Goal: Task Accomplishment & Management: Manage account settings

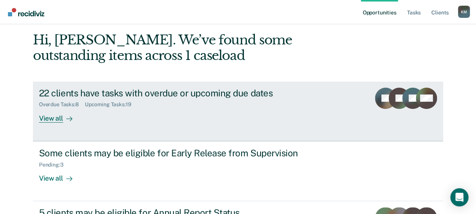
scroll to position [77, 0]
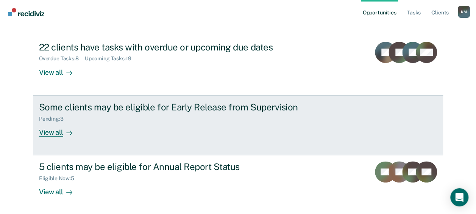
click at [155, 110] on div "Some clients may be eligible for Early Release from Supervision" at bounding box center [172, 107] width 266 height 11
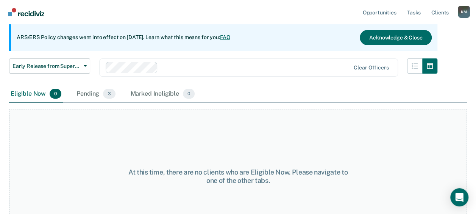
scroll to position [99, 0]
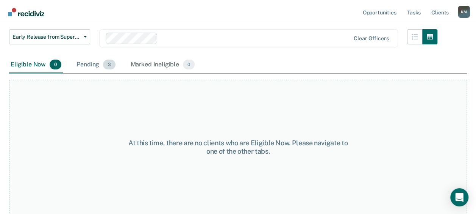
click at [86, 65] on div "Pending 3" at bounding box center [96, 64] width 42 height 17
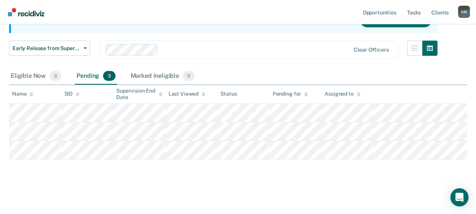
scroll to position [87, 0]
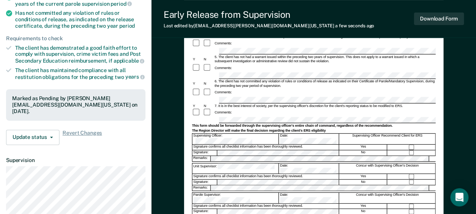
scroll to position [227, 0]
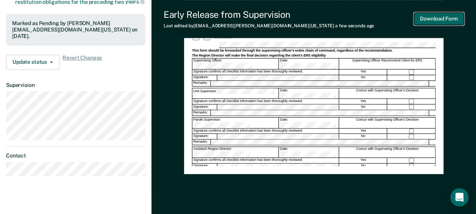
click at [435, 18] on button "Download Form" at bounding box center [439, 19] width 50 height 13
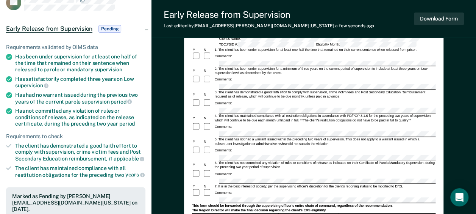
scroll to position [0, 0]
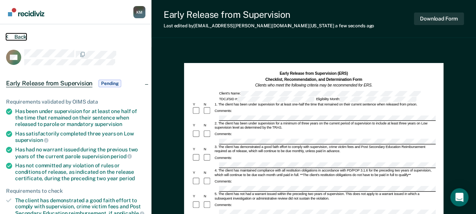
click at [18, 38] on button "Back" at bounding box center [16, 36] width 20 height 7
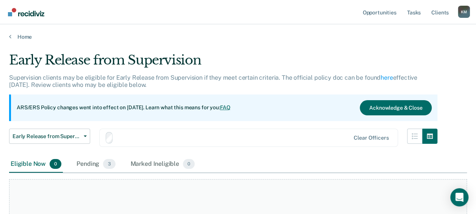
scroll to position [87, 0]
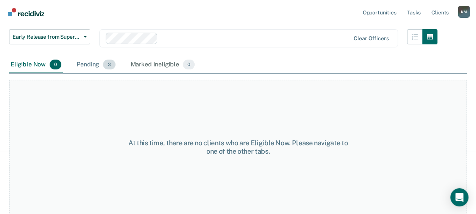
click at [99, 66] on div "Pending 3" at bounding box center [96, 64] width 42 height 17
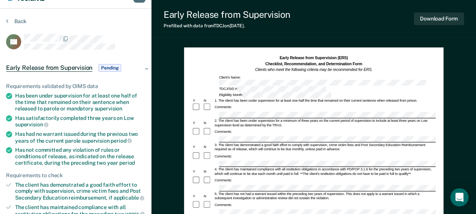
scroll to position [152, 0]
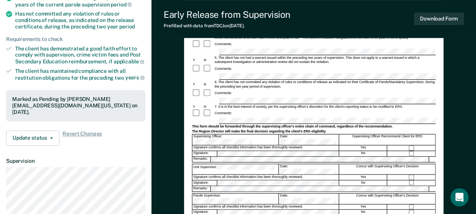
click at [204, 109] on div at bounding box center [208, 113] width 11 height 9
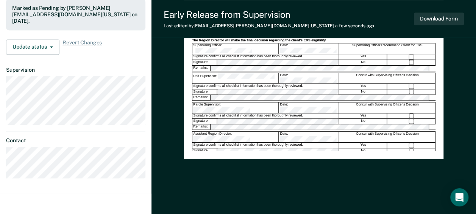
scroll to position [248, 0]
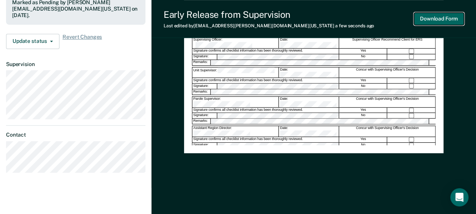
click at [420, 17] on button "Download Form" at bounding box center [439, 19] width 50 height 13
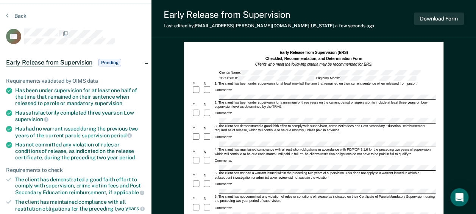
scroll to position [0, 0]
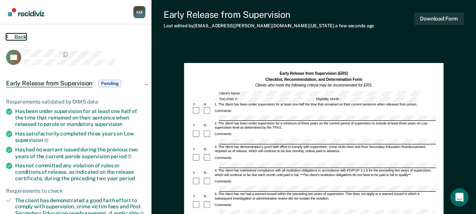
click at [13, 38] on button "Back" at bounding box center [16, 36] width 20 height 7
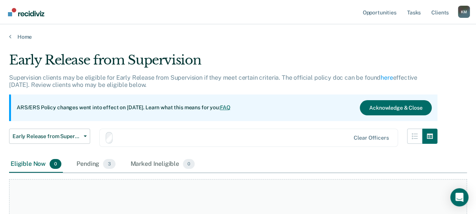
scroll to position [87, 0]
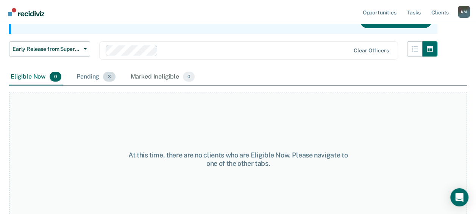
click at [98, 75] on div "Pending 3" at bounding box center [96, 77] width 42 height 17
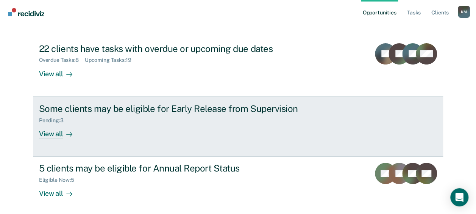
scroll to position [77, 0]
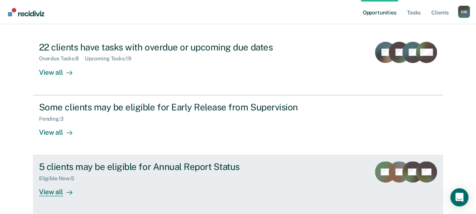
click at [139, 177] on div "Eligible Now : 5" at bounding box center [172, 176] width 266 height 9
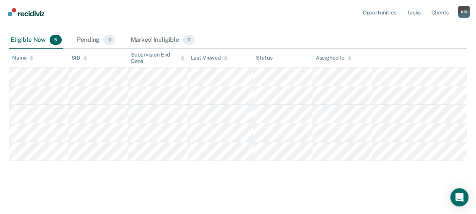
scroll to position [124, 0]
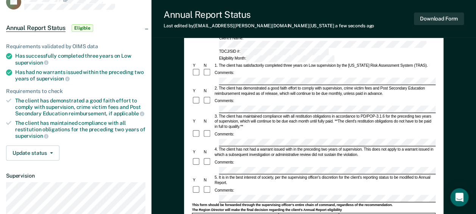
scroll to position [38, 0]
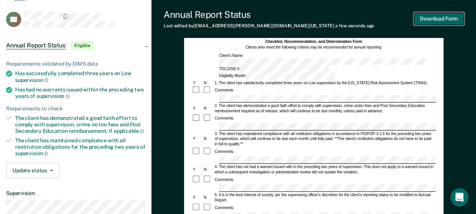
click at [426, 16] on button "Download Form" at bounding box center [439, 19] width 50 height 13
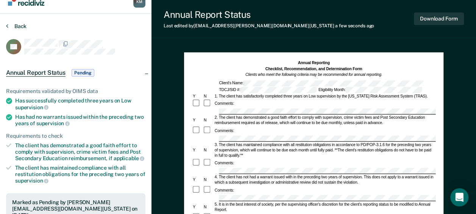
scroll to position [0, 0]
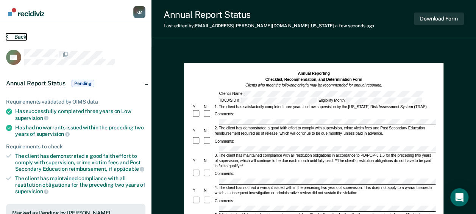
click at [14, 36] on button "Back" at bounding box center [16, 36] width 20 height 7
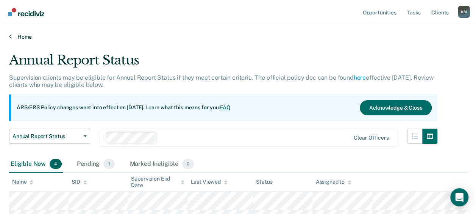
click at [23, 34] on link "Home" at bounding box center [238, 36] width 458 height 7
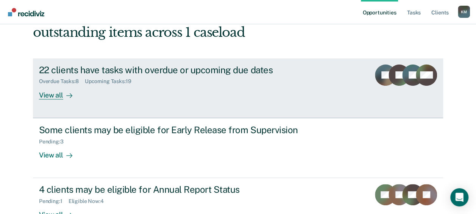
scroll to position [108, 0]
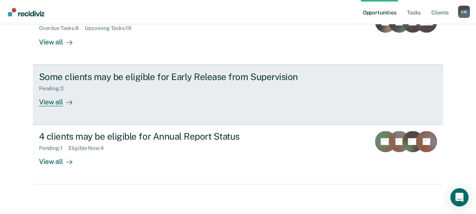
click at [56, 88] on div "Pending : 3" at bounding box center [54, 88] width 31 height 6
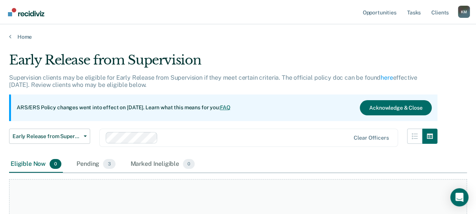
scroll to position [99, 0]
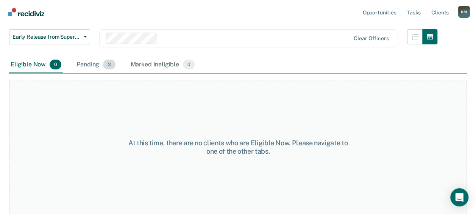
click at [86, 64] on div "Pending 3" at bounding box center [96, 64] width 42 height 17
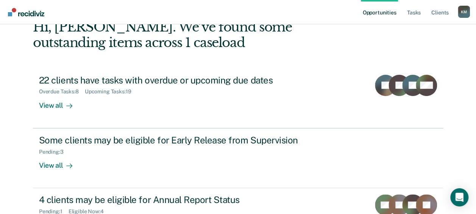
scroll to position [77, 0]
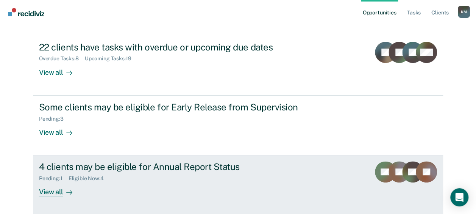
click at [119, 175] on div "Pending : 1 Eligible Now : 4" at bounding box center [172, 176] width 266 height 9
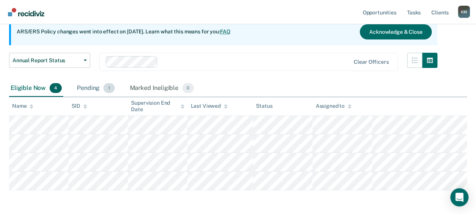
click at [93, 89] on div "Pending 1" at bounding box center [95, 88] width 41 height 17
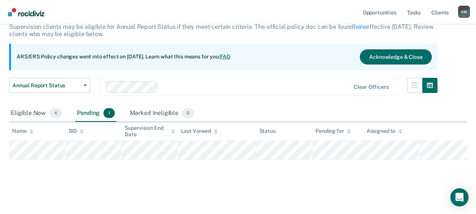
scroll to position [50, 0]
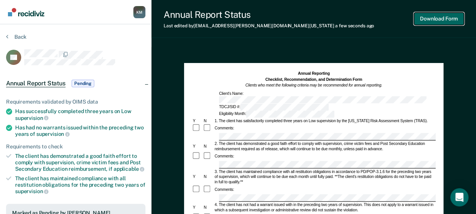
click at [420, 18] on button "Download Form" at bounding box center [439, 19] width 50 height 13
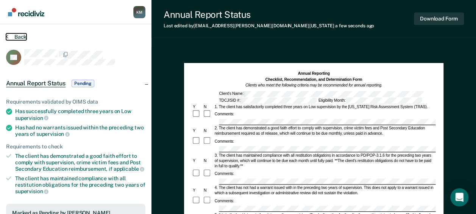
click at [19, 34] on button "Back" at bounding box center [16, 36] width 20 height 7
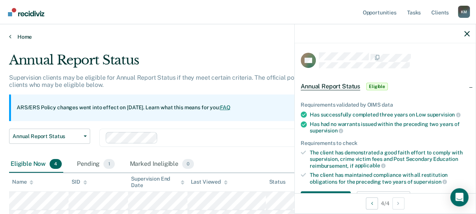
click at [22, 36] on link "Home" at bounding box center [238, 36] width 458 height 7
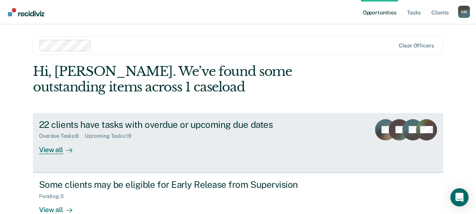
click at [63, 148] on div at bounding box center [67, 149] width 9 height 9
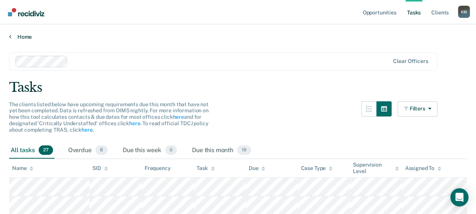
click at [12, 37] on link "Home" at bounding box center [238, 36] width 458 height 7
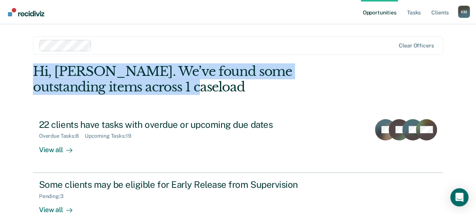
drag, startPoint x: 131, startPoint y: 90, endPoint x: 34, endPoint y: 76, distance: 98.0
click at [34, 76] on div "Hi, [PERSON_NAME]. We’ve found some outstanding items across 1 caseload" at bounding box center [197, 79] width 329 height 31
click at [362, 75] on div "Hi, [PERSON_NAME]. We’ve found some outstanding items across 1 caseload" at bounding box center [197, 79] width 329 height 31
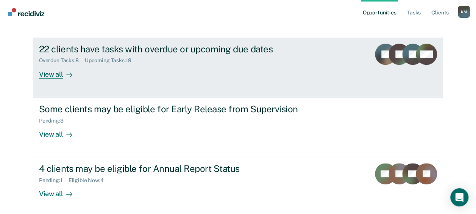
scroll to position [108, 0]
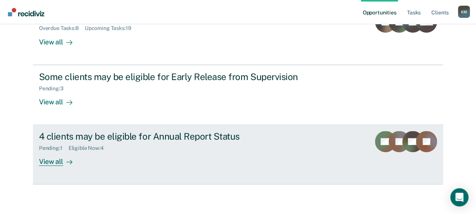
click at [200, 136] on div "4 clients may be eligible for Annual Report Status" at bounding box center [172, 136] width 266 height 11
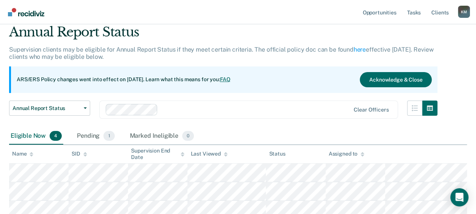
scroll to position [76, 0]
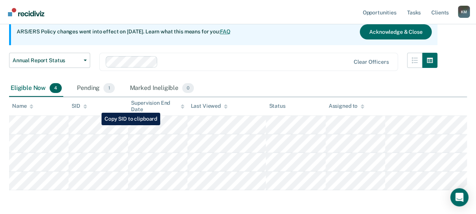
drag, startPoint x: 8, startPoint y: 148, endPoint x: 403, endPoint y: 196, distance: 397.4
click at [404, 207] on div "Annual Report Status Supervision clients may be eligible for Annual Report Stat…" at bounding box center [238, 94] width 458 height 235
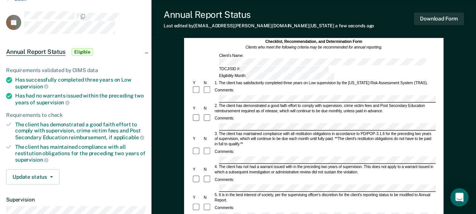
scroll to position [246, 0]
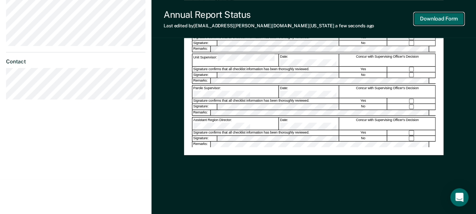
click at [444, 20] on button "Download Form" at bounding box center [439, 19] width 50 height 13
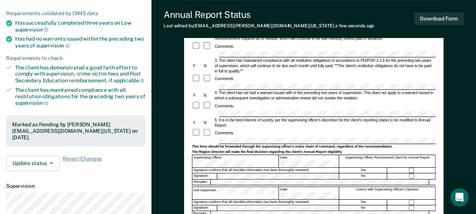
scroll to position [0, 0]
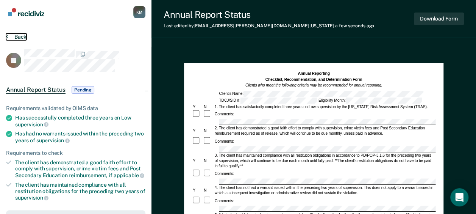
click at [16, 37] on button "Back" at bounding box center [16, 36] width 20 height 7
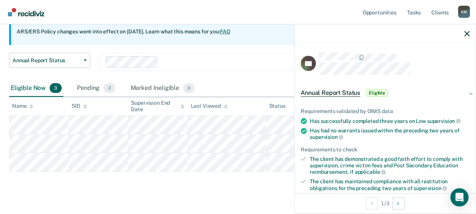
click at [150, 207] on main "Annual Report Status Supervision clients may be eligible for Annual Report Stat…" at bounding box center [238, 93] width 476 height 259
click at [211, 75] on div "Annual Report Status Early Release from Supervision Annual Report Status Clear …" at bounding box center [223, 66] width 429 height 27
click at [216, 55] on div "Clear officers" at bounding box center [248, 62] width 299 height 18
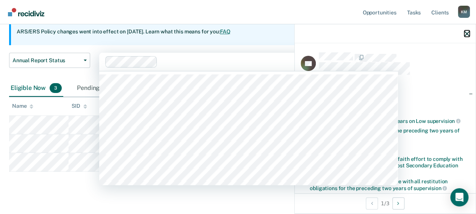
click at [467, 34] on icon "button" at bounding box center [467, 33] width 5 height 5
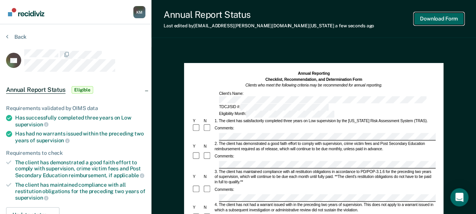
click at [450, 20] on button "Download Form" at bounding box center [439, 19] width 50 height 13
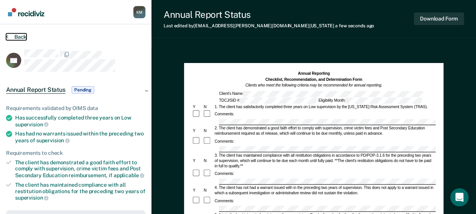
click at [13, 36] on button "Back" at bounding box center [16, 36] width 20 height 7
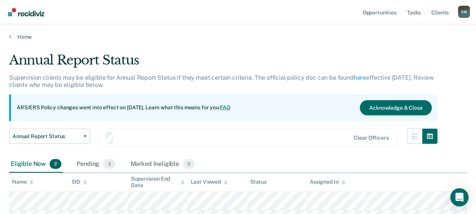
scroll to position [69, 0]
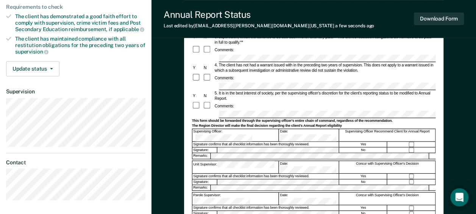
scroll to position [152, 0]
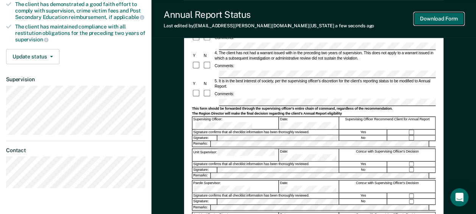
click at [447, 17] on button "Download Form" at bounding box center [439, 19] width 50 height 13
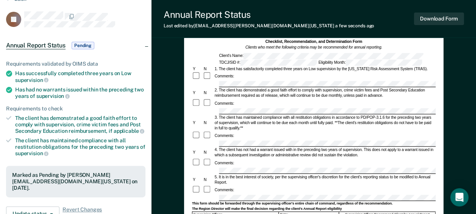
scroll to position [0, 0]
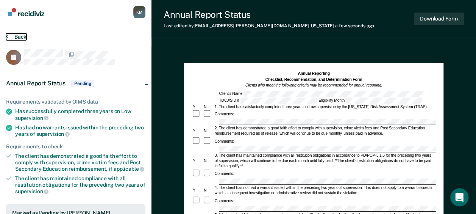
click at [18, 36] on button "Back" at bounding box center [16, 36] width 20 height 7
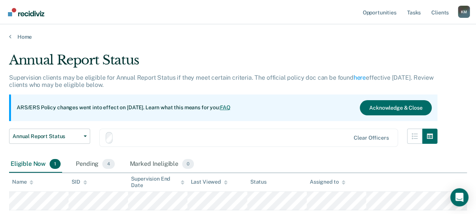
scroll to position [50, 0]
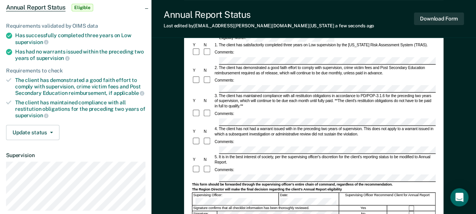
scroll to position [38, 0]
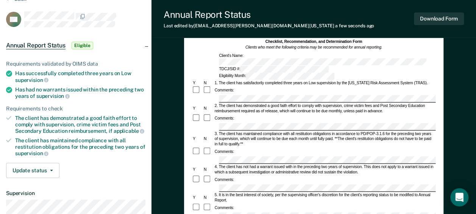
click at [202, 203] on div at bounding box center [197, 207] width 11 height 9
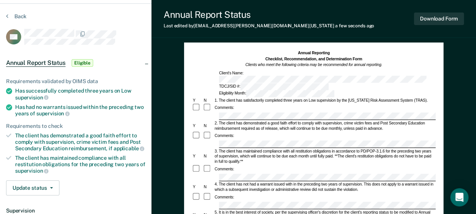
scroll to position [0, 0]
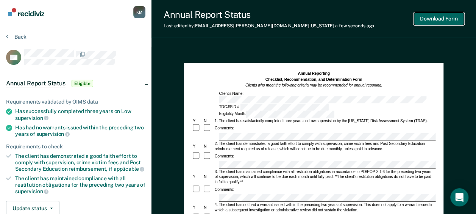
click at [437, 18] on button "Download Form" at bounding box center [439, 19] width 50 height 13
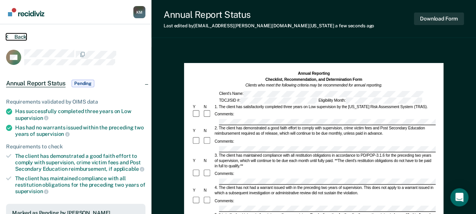
click at [19, 34] on button "Back" at bounding box center [16, 36] width 20 height 7
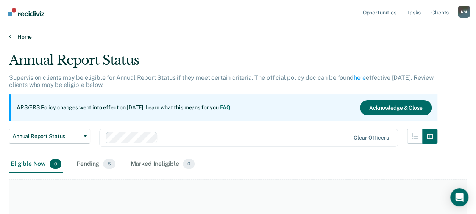
click at [19, 36] on link "Home" at bounding box center [238, 36] width 458 height 7
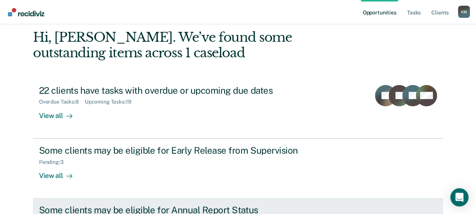
scroll to position [76, 0]
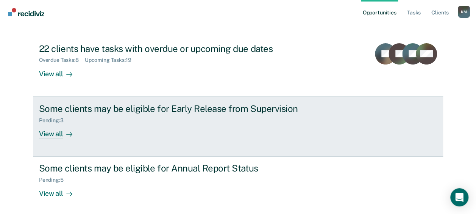
click at [94, 134] on div "Some clients may be eligible for Early Release from Supervision Pending : 3 Vie…" at bounding box center [181, 120] width 284 height 35
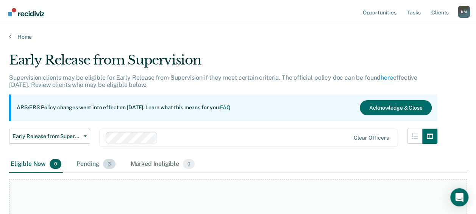
click at [104, 166] on span "3" at bounding box center [109, 164] width 12 height 10
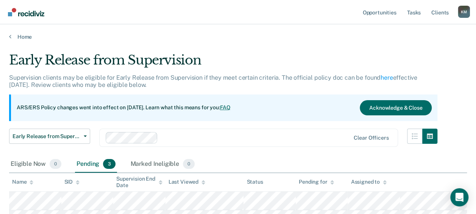
scroll to position [87, 0]
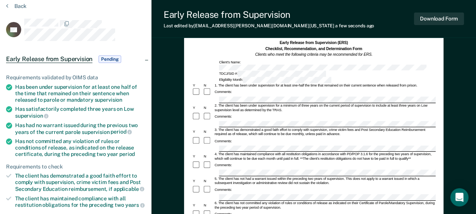
scroll to position [38, 0]
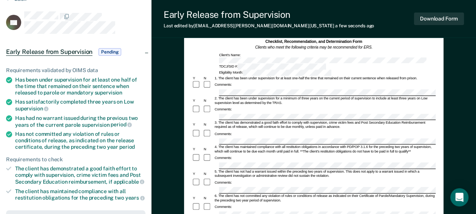
click at [206, 187] on div at bounding box center [314, 190] width 244 height 6
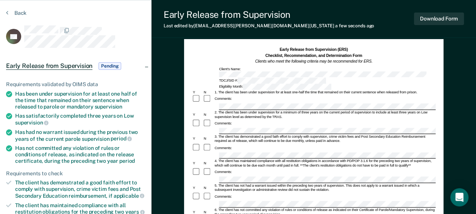
scroll to position [0, 0]
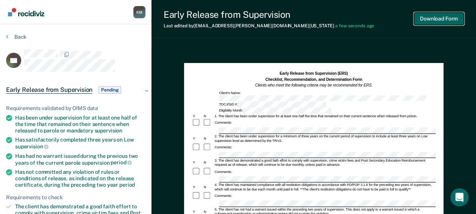
click at [444, 17] on button "Download Form" at bounding box center [439, 19] width 50 height 13
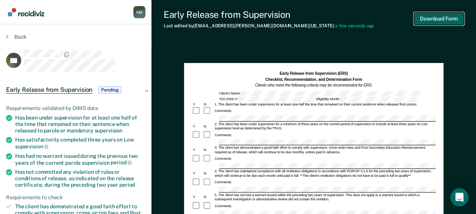
click at [427, 21] on button "Download Form" at bounding box center [439, 19] width 50 height 13
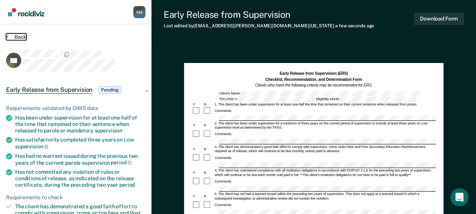
click at [17, 35] on button "Back" at bounding box center [16, 36] width 20 height 7
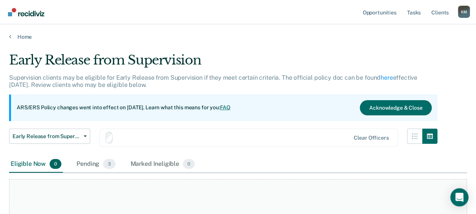
scroll to position [87, 0]
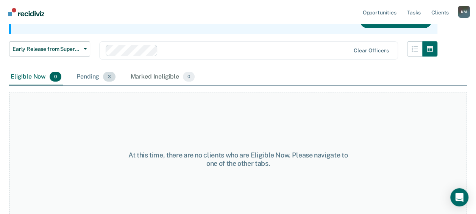
click at [94, 79] on div "Pending 3" at bounding box center [96, 77] width 42 height 17
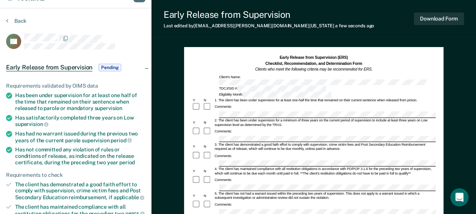
scroll to position [38, 0]
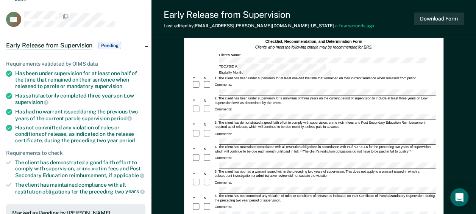
click at [254, 153] on div "Comments:" at bounding box center [314, 157] width 244 height 9
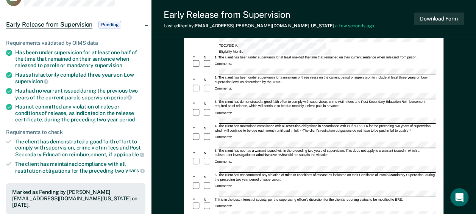
scroll to position [0, 0]
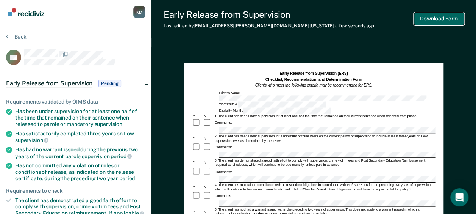
click at [420, 22] on button "Download Form" at bounding box center [439, 19] width 50 height 13
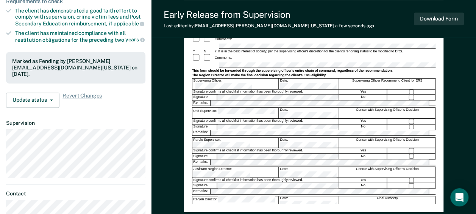
scroll to position [227, 0]
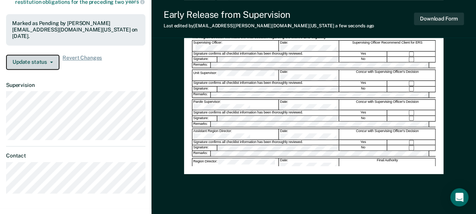
click at [45, 58] on button "Update status" at bounding box center [32, 62] width 53 height 15
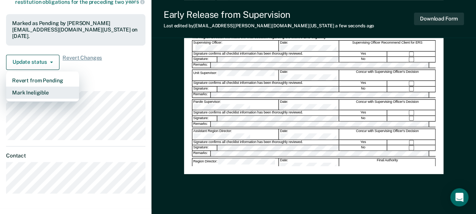
click at [41, 86] on button "Mark Ineligible" at bounding box center [42, 92] width 73 height 12
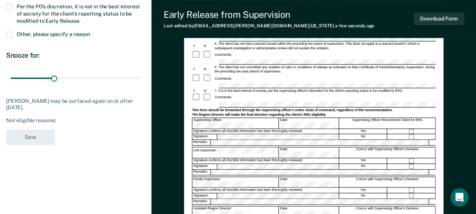
scroll to position [114, 0]
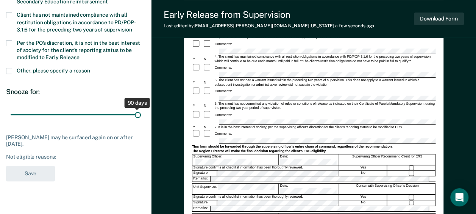
drag, startPoint x: 52, startPoint y: 114, endPoint x: 149, endPoint y: 114, distance: 96.3
type input "90"
click at [141, 114] on input "range" at bounding box center [76, 114] width 130 height 13
click at [13, 41] on label "Per the PO’s discretion, it is not in the best interest of society for the clie…" at bounding box center [75, 51] width 139 height 22
click at [80, 55] on input "Per the PO’s discretion, it is not in the best interest of society for the clie…" at bounding box center [80, 55] width 0 height 0
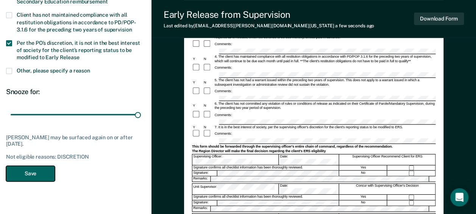
click at [17, 170] on button "Save" at bounding box center [30, 174] width 49 height 16
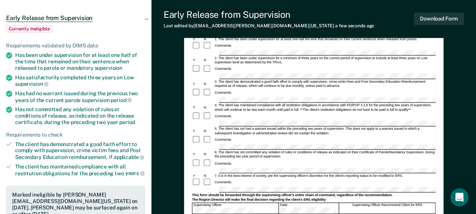
scroll to position [0, 0]
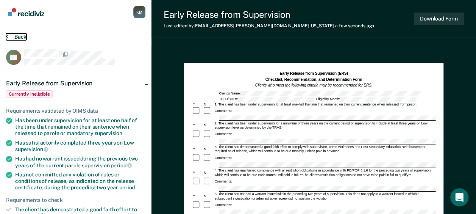
click at [22, 34] on button "Back" at bounding box center [16, 36] width 20 height 7
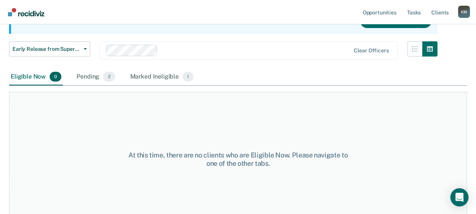
scroll to position [49, 0]
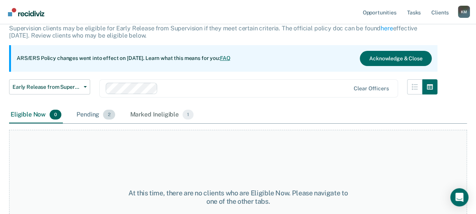
click at [88, 117] on div "Pending 2" at bounding box center [95, 114] width 41 height 17
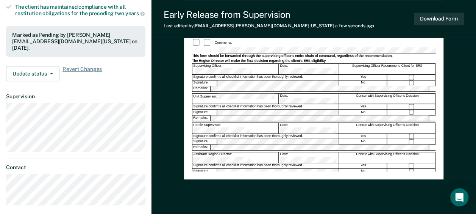
scroll to position [178, 0]
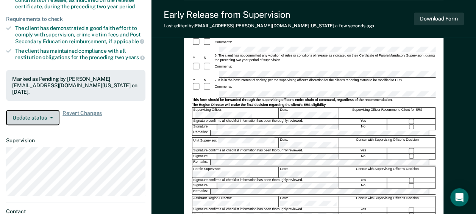
click at [34, 110] on button "Update status" at bounding box center [32, 117] width 53 height 15
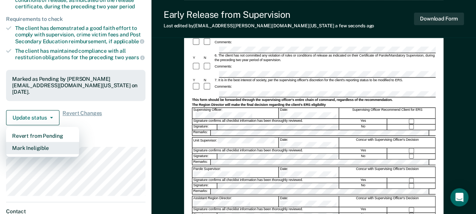
click at [39, 142] on button "Mark Ineligible" at bounding box center [42, 148] width 73 height 12
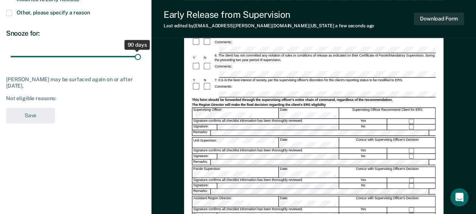
drag, startPoint x: 53, startPoint y: 54, endPoint x: 141, endPoint y: 56, distance: 88.0
click at [141, 56] on input "range" at bounding box center [76, 56] width 130 height 13
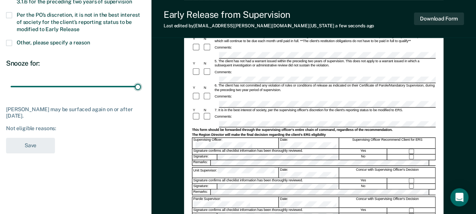
scroll to position [140, 0]
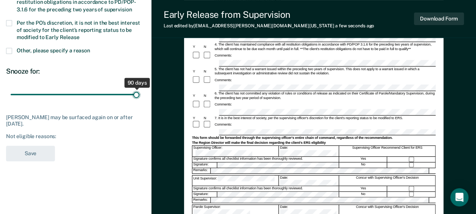
type input "90"
drag, startPoint x: 136, startPoint y: 92, endPoint x: 145, endPoint y: 94, distance: 9.4
click at [141, 94] on input "range" at bounding box center [76, 94] width 130 height 13
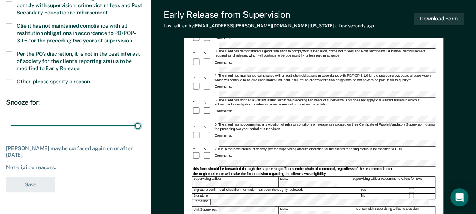
scroll to position [102, 0]
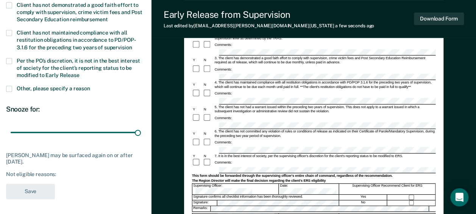
click at [9, 55] on div "Client has not maintained compliance with all restitution obligations in accord…" at bounding box center [75, 44] width 139 height 28
click at [9, 58] on span at bounding box center [9, 61] width 6 height 6
click at [80, 72] on input "Per the PO’s discretion, it is not in the best interest of society for the clie…" at bounding box center [80, 72] width 0 height 0
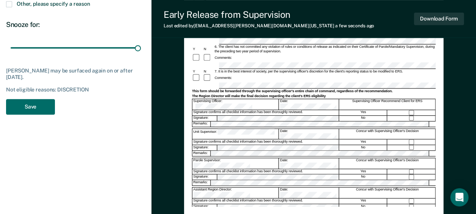
scroll to position [133, 0]
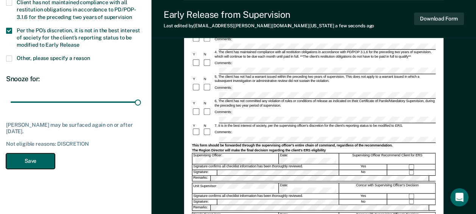
click at [41, 157] on button "Save" at bounding box center [30, 161] width 49 height 16
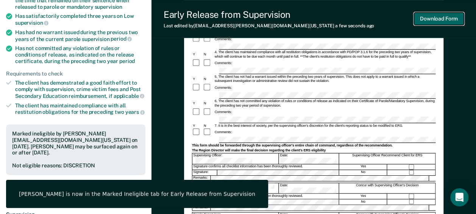
click at [434, 18] on button "Download Form" at bounding box center [439, 19] width 50 height 13
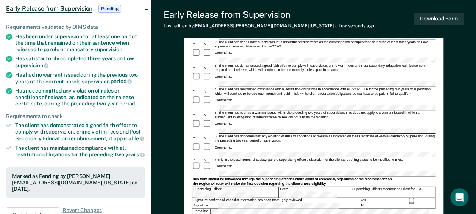
scroll to position [0, 0]
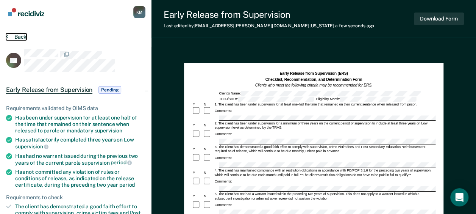
click at [19, 34] on button "Back" at bounding box center [16, 36] width 20 height 7
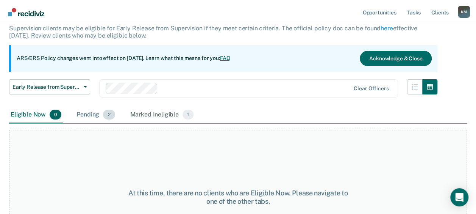
click at [94, 112] on div "Pending 2" at bounding box center [95, 114] width 41 height 17
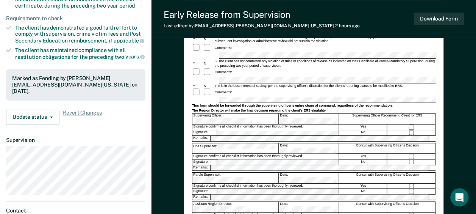
scroll to position [171, 0]
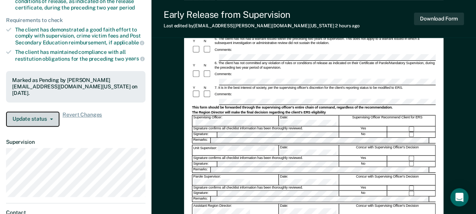
click at [43, 113] on button "Update status" at bounding box center [32, 118] width 53 height 15
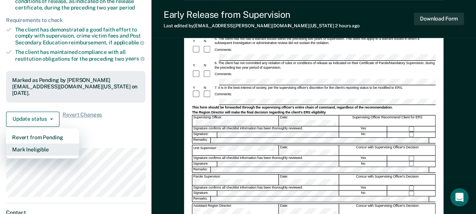
click at [34, 143] on button "Mark Ineligible" at bounding box center [42, 149] width 73 height 12
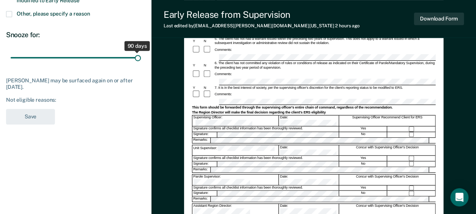
drag, startPoint x: 52, startPoint y: 57, endPoint x: 140, endPoint y: 56, distance: 87.9
type input "90"
click at [140, 56] on input "range" at bounding box center [76, 57] width 130 height 13
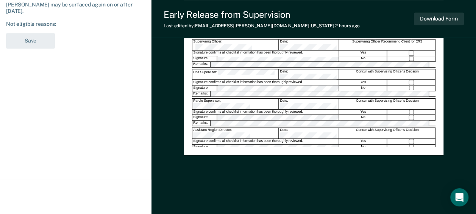
scroll to position [95, 0]
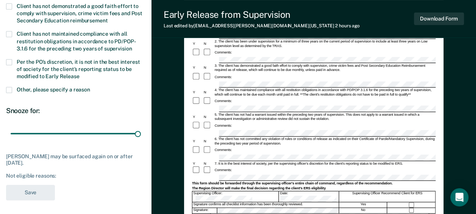
click at [13, 62] on label "Per the PO’s discretion, it is not in the best interest of society for the clie…" at bounding box center [75, 70] width 139 height 22
click at [80, 74] on input "Per the PO’s discretion, it is not in the best interest of society for the clie…" at bounding box center [80, 74] width 0 height 0
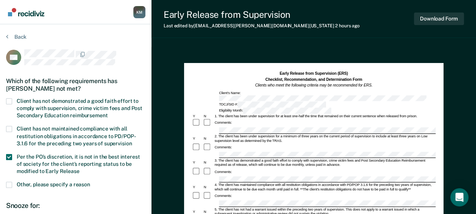
scroll to position [0, 0]
click at [241, 119] on div "Comments:" at bounding box center [314, 123] width 244 height 9
drag, startPoint x: 241, startPoint y: 113, endPoint x: 270, endPoint y: 135, distance: 37.1
click at [272, 143] on div "Comments:" at bounding box center [314, 147] width 244 height 9
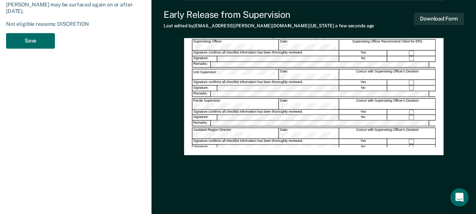
scroll to position [95, 0]
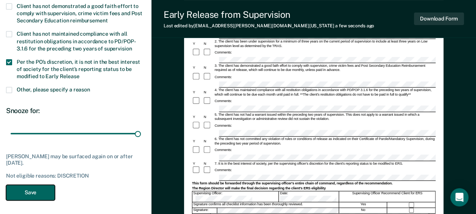
click at [33, 187] on button "Save" at bounding box center [30, 193] width 49 height 16
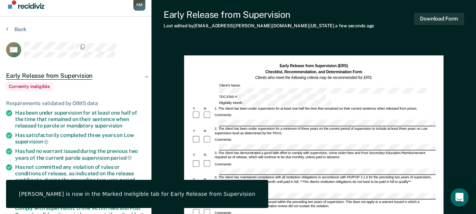
scroll to position [0, 0]
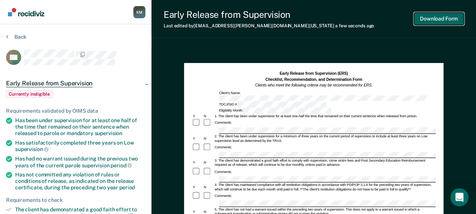
click at [437, 16] on button "Download Form" at bounding box center [439, 19] width 50 height 13
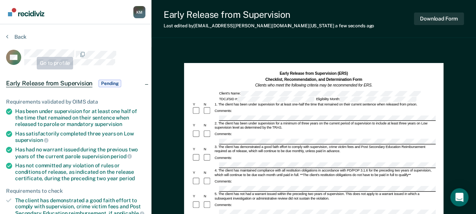
click at [22, 36] on button "Back" at bounding box center [16, 36] width 20 height 7
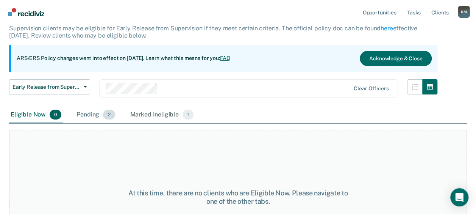
click at [95, 111] on div "Pending 2" at bounding box center [95, 114] width 41 height 17
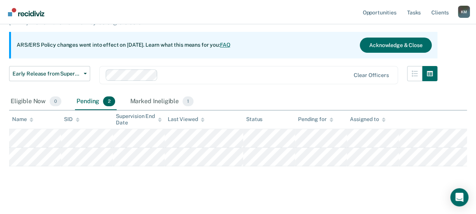
scroll to position [69, 0]
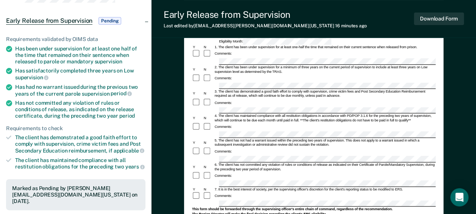
scroll to position [152, 0]
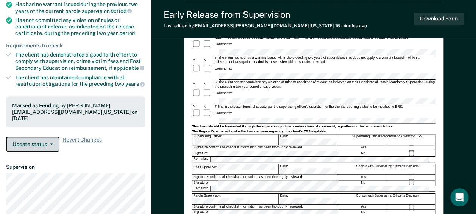
click at [33, 136] on button "Update status" at bounding box center [32, 143] width 53 height 15
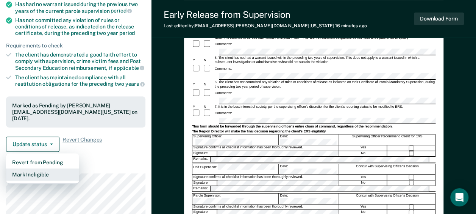
click at [44, 168] on button "Mark Ineligible" at bounding box center [42, 174] width 73 height 12
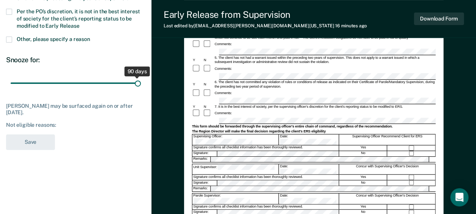
drag, startPoint x: 53, startPoint y: 80, endPoint x: 146, endPoint y: 81, distance: 93.2
type input "90"
click at [141, 81] on input "range" at bounding box center [76, 82] width 130 height 13
click at [9, 9] on span at bounding box center [9, 12] width 6 height 6
click at [80, 23] on input "Per the PO’s discretion, it is not in the best interest of society for the clie…" at bounding box center [80, 23] width 0 height 0
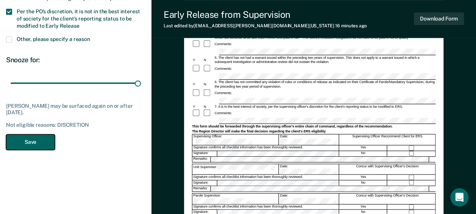
click at [34, 137] on button "Save" at bounding box center [30, 142] width 49 height 16
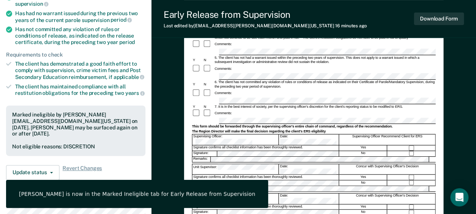
scroll to position [273, 0]
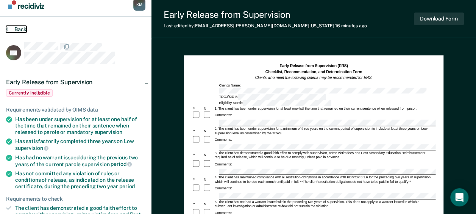
click at [19, 29] on button "Back" at bounding box center [16, 29] width 20 height 7
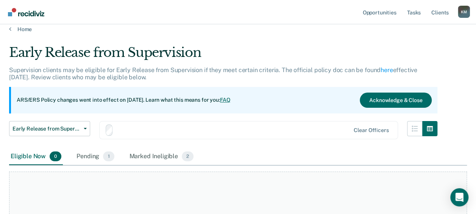
scroll to position [69, 0]
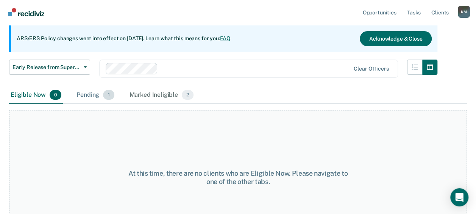
click at [94, 93] on div "Pending 1" at bounding box center [95, 95] width 41 height 17
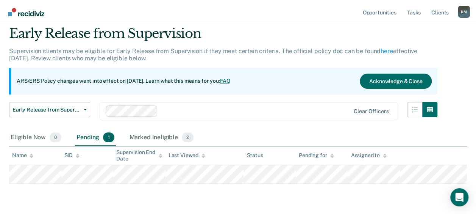
scroll to position [50, 0]
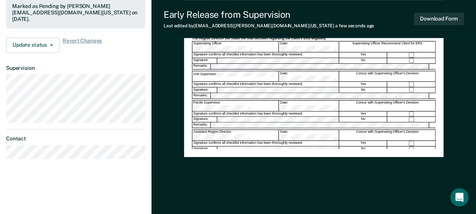
scroll to position [246, 0]
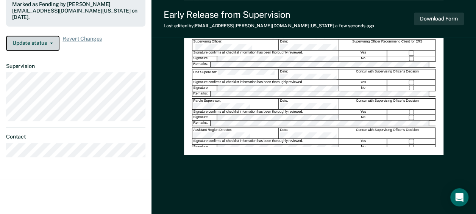
click at [27, 36] on button "Update status" at bounding box center [32, 43] width 53 height 15
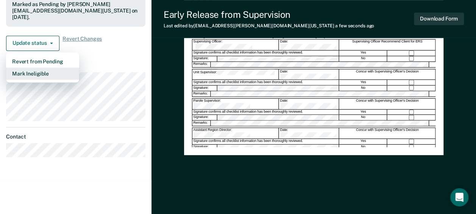
click at [38, 67] on button "Mark Ineligible" at bounding box center [42, 73] width 73 height 12
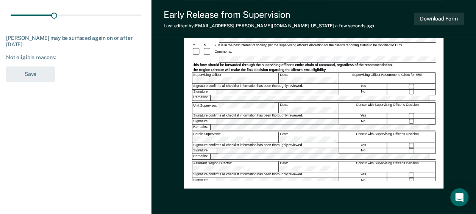
scroll to position [171, 0]
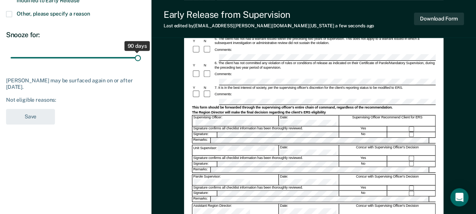
drag, startPoint x: 52, startPoint y: 57, endPoint x: 118, endPoint y: 58, distance: 66.0
type input "90"
click at [141, 58] on input "range" at bounding box center [76, 57] width 130 height 13
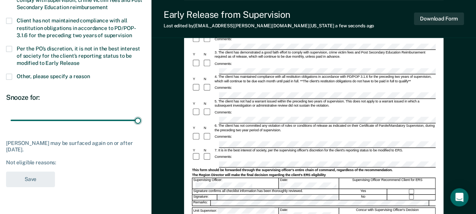
scroll to position [57, 0]
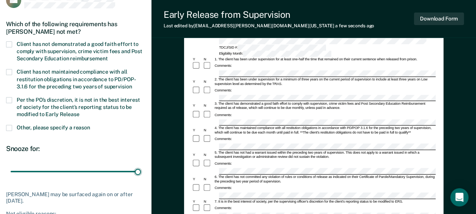
click at [10, 94] on div "Client has not maintained compliance with all restitution obligations in accord…" at bounding box center [75, 83] width 139 height 28
click at [7, 101] on span at bounding box center [9, 100] width 6 height 6
click at [80, 111] on input "Per the PO’s discretion, it is not in the best interest of society for the clie…" at bounding box center [80, 111] width 0 height 0
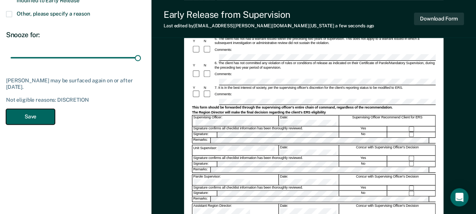
click at [26, 114] on button "Save" at bounding box center [30, 117] width 49 height 16
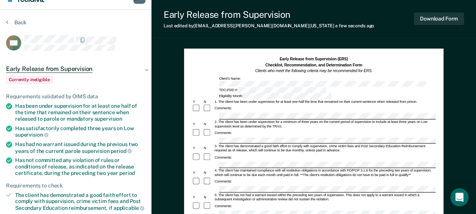
scroll to position [0, 0]
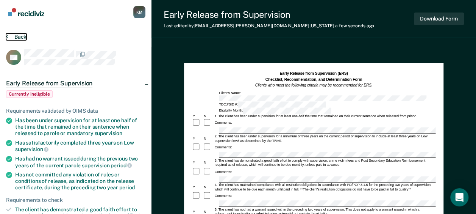
click at [21, 37] on button "Back" at bounding box center [16, 36] width 20 height 7
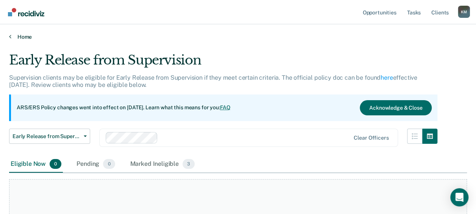
click at [20, 36] on link "Home" at bounding box center [238, 36] width 458 height 7
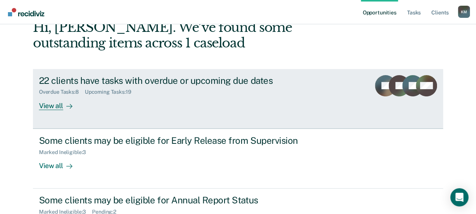
scroll to position [76, 0]
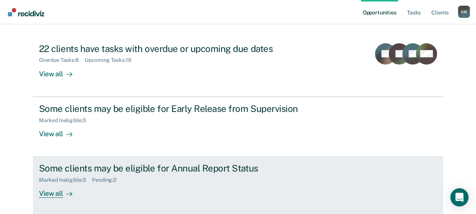
click at [146, 177] on div "Marked Ineligible : 3 Pending : 2" at bounding box center [172, 178] width 266 height 9
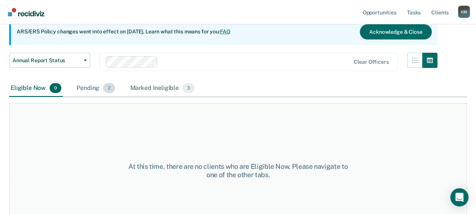
click at [87, 82] on div "Pending 2" at bounding box center [95, 88] width 41 height 17
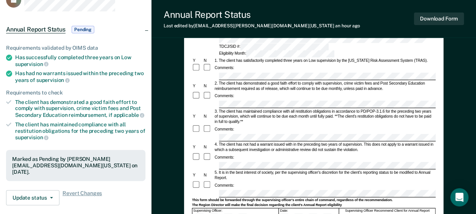
scroll to position [114, 0]
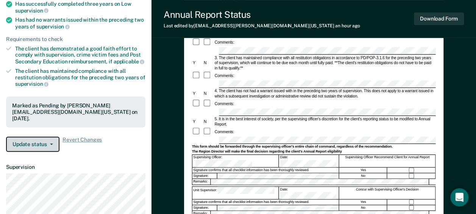
click at [32, 136] on button "Update status" at bounding box center [32, 143] width 53 height 15
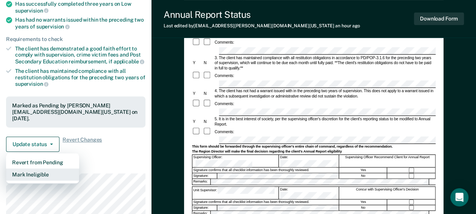
click at [31, 168] on button "Mark Ineligible" at bounding box center [42, 174] width 73 height 12
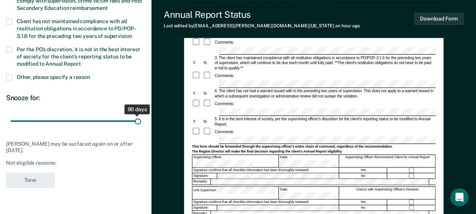
drag, startPoint x: 53, startPoint y: 120, endPoint x: 142, endPoint y: 124, distance: 88.8
type input "90"
click at [141, 124] on input "range" at bounding box center [76, 120] width 130 height 13
click at [7, 47] on span at bounding box center [9, 50] width 6 height 6
click at [81, 61] on input "Per the PO’s discretion, it is not in the best interest of society for the clie…" at bounding box center [81, 61] width 0 height 0
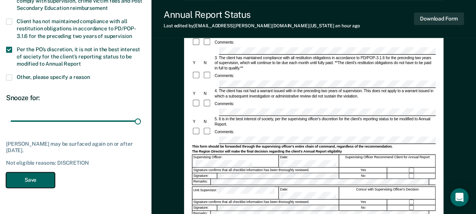
click at [48, 180] on button "Save" at bounding box center [30, 180] width 49 height 16
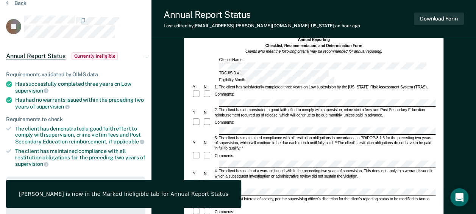
scroll to position [0, 0]
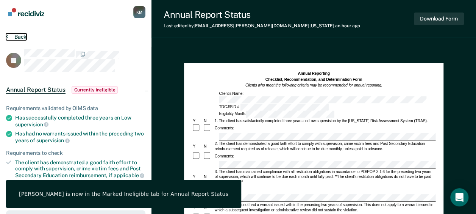
click at [21, 36] on button "Back" at bounding box center [16, 36] width 20 height 7
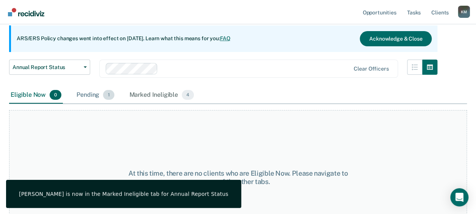
click at [85, 94] on div "Pending 1" at bounding box center [95, 95] width 41 height 17
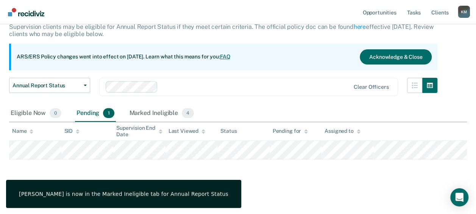
scroll to position [50, 0]
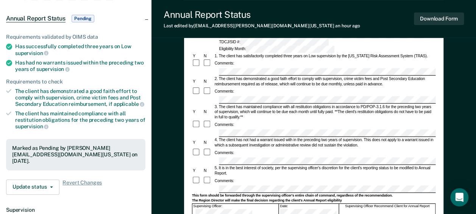
scroll to position [114, 0]
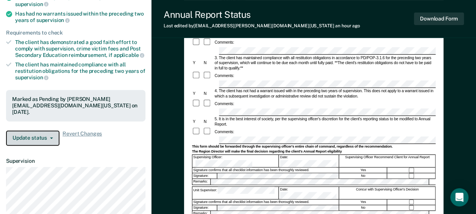
click at [36, 133] on button "Update status" at bounding box center [32, 137] width 53 height 15
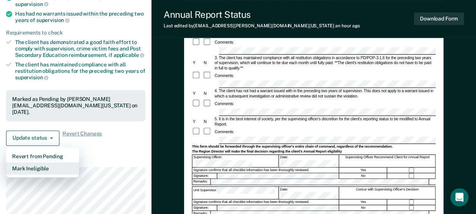
click at [38, 162] on button "Mark Ineligible" at bounding box center [42, 168] width 73 height 12
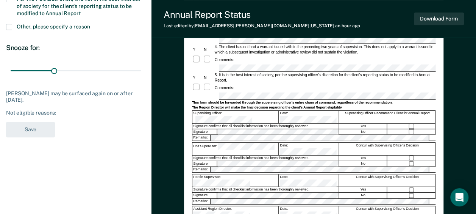
scroll to position [95, 0]
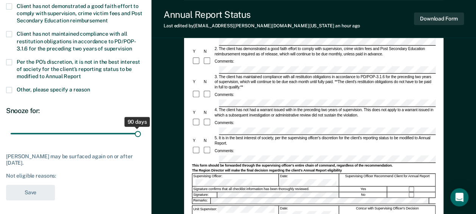
drag, startPoint x: 55, startPoint y: 131, endPoint x: 182, endPoint y: 132, distance: 126.6
type input "90"
click at [141, 132] on input "range" at bounding box center [76, 133] width 130 height 13
click at [10, 64] on label "Per the PO’s discretion, it is not in the best interest of society for the clie…" at bounding box center [75, 70] width 139 height 22
click at [81, 74] on input "Per the PO’s discretion, it is not in the best interest of society for the clie…" at bounding box center [81, 74] width 0 height 0
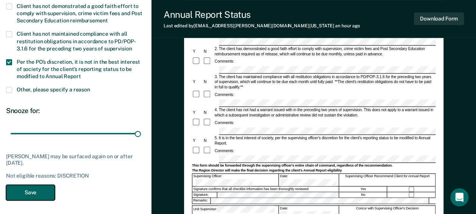
click at [33, 189] on button "Save" at bounding box center [30, 193] width 49 height 16
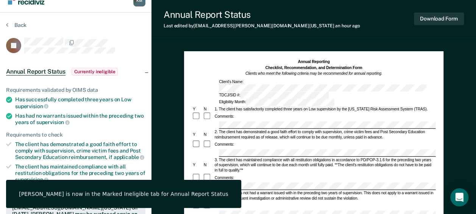
scroll to position [0, 0]
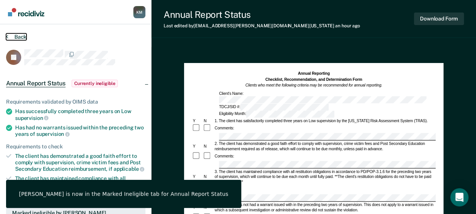
click at [17, 38] on button "Back" at bounding box center [16, 36] width 20 height 7
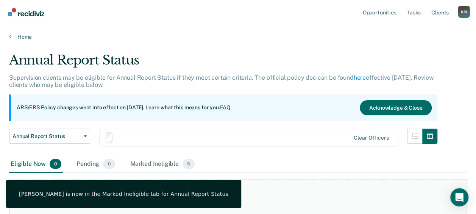
scroll to position [50, 0]
